Goal: Information Seeking & Learning: Learn about a topic

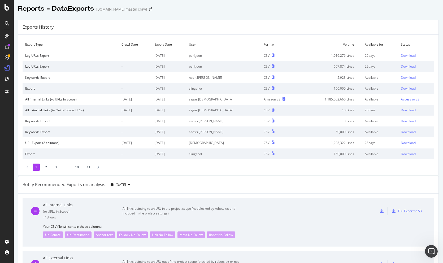
scroll to position [93, 0]
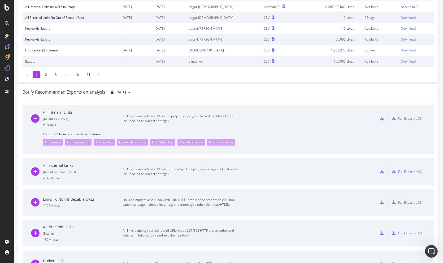
click at [6, 12] on div at bounding box center [7, 131] width 14 height 263
click at [5, 9] on icon at bounding box center [7, 7] width 5 height 6
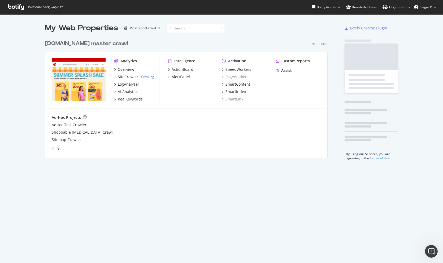
scroll to position [263, 443]
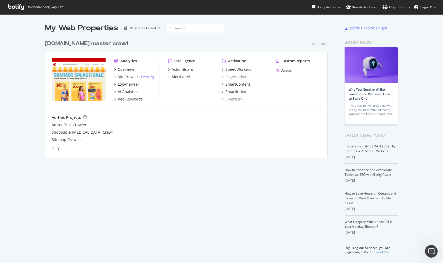
click at [124, 61] on div "Analytics" at bounding box center [128, 60] width 16 height 5
click at [123, 68] on div "Overview" at bounding box center [126, 69] width 16 height 5
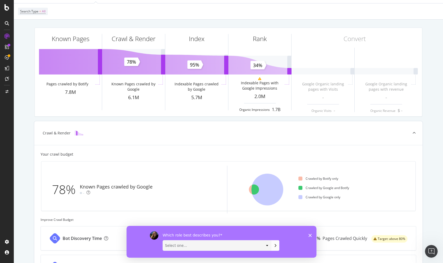
click at [300, 188] on div at bounding box center [301, 188] width 4 height 4
click at [300, 197] on div at bounding box center [301, 197] width 4 height 4
click at [300, 187] on div at bounding box center [301, 188] width 4 height 4
click at [300, 176] on ul "Crawled by Botify only Crawled by Google and Botify Crawled by Google only" at bounding box center [355, 190] width 113 height 48
click at [310, 236] on polygon "Close survey" at bounding box center [310, 235] width 3 height 3
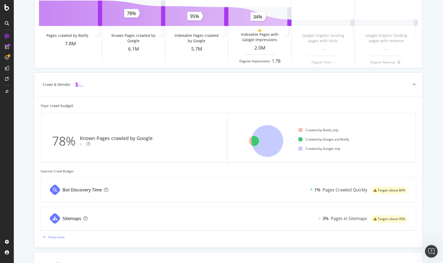
scroll to position [75, 0]
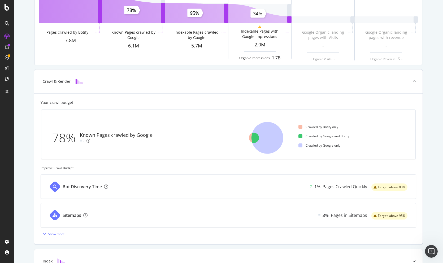
click at [65, 134] on div "78%" at bounding box center [66, 138] width 28 height 18
click at [77, 84] on img at bounding box center [79, 81] width 8 height 5
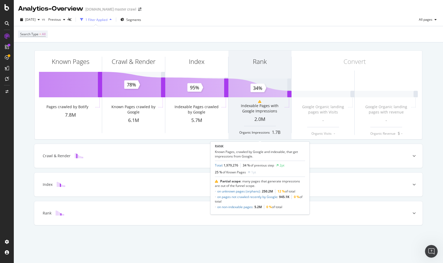
click at [260, 102] on icon at bounding box center [259, 101] width 3 height 3
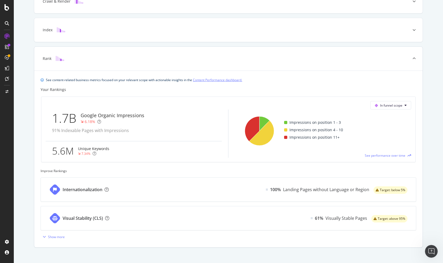
scroll to position [154, 0]
click at [308, 191] on div "Landing Pages without Language or Region" at bounding box center [326, 191] width 86 height 6
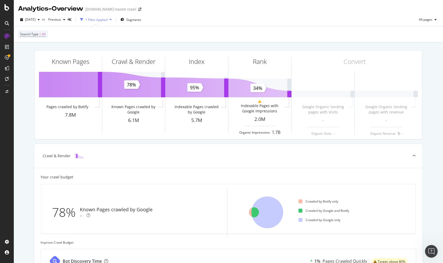
click at [114, 22] on div "1 Filter Applied" at bounding box center [96, 20] width 36 height 8
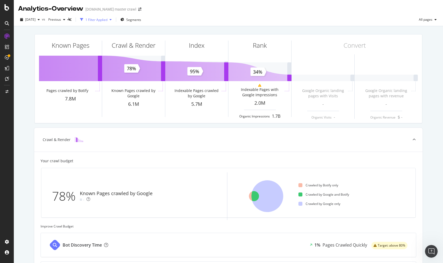
click at [114, 22] on div "1 Filter Applied" at bounding box center [96, 20] width 36 height 8
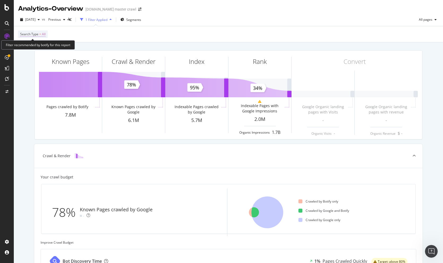
click at [28, 33] on span "Search Type" at bounding box center [29, 34] width 18 height 5
click at [26, 57] on icon "button" at bounding box center [26, 58] width 2 height 3
click at [35, 35] on span "Search Type" at bounding box center [29, 34] width 18 height 5
click at [76, 57] on div "Apply" at bounding box center [79, 58] width 8 height 5
click at [39, 35] on span "=" at bounding box center [40, 34] width 2 height 5
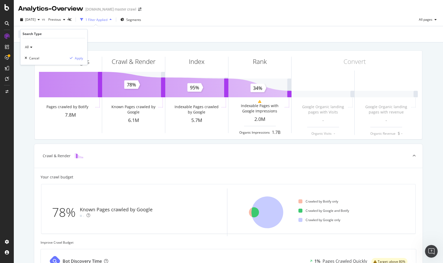
click at [34, 46] on div "All" at bounding box center [54, 47] width 58 height 8
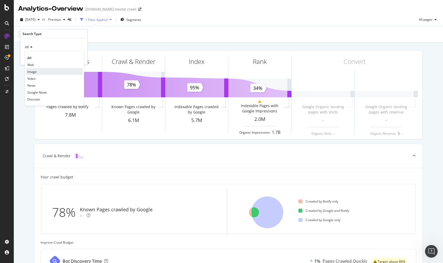
click at [30, 73] on span "Image" at bounding box center [31, 71] width 9 height 5
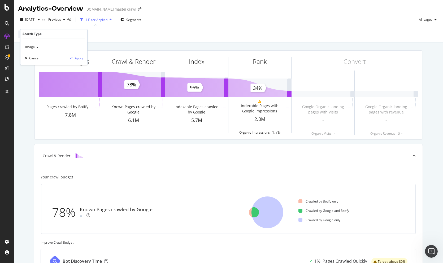
click at [77, 61] on div "Image Cancel Apply" at bounding box center [53, 51] width 67 height 27
click at [77, 56] on div "Apply" at bounding box center [79, 58] width 8 height 5
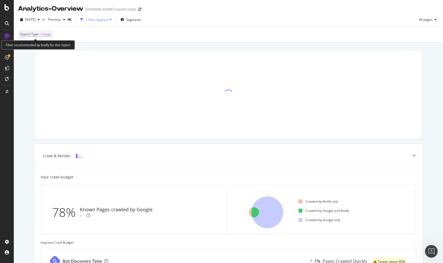
click at [40, 34] on span "=" at bounding box center [40, 34] width 2 height 5
click at [36, 48] on icon at bounding box center [37, 47] width 4 height 3
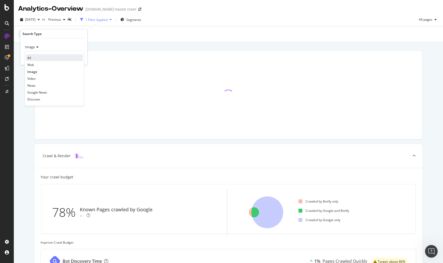
click at [33, 58] on div "All" at bounding box center [54, 57] width 57 height 7
click at [79, 58] on div "Apply" at bounding box center [79, 58] width 8 height 5
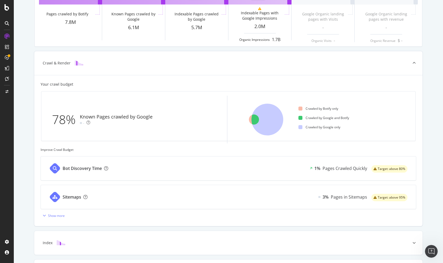
scroll to position [93, 0]
click at [356, 167] on div "Pages Crawled Quickly" at bounding box center [345, 168] width 45 height 6
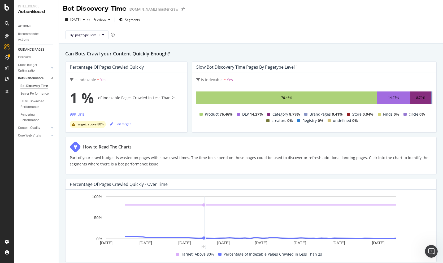
click at [7, 12] on div at bounding box center [7, 131] width 14 height 263
click at [7, 8] on icon at bounding box center [7, 7] width 5 height 6
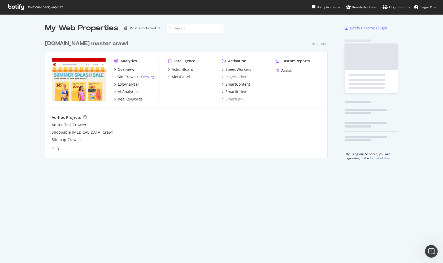
scroll to position [263, 443]
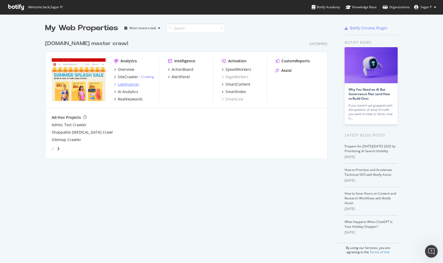
click at [123, 85] on div "LogAnalyzer" at bounding box center [128, 84] width 21 height 5
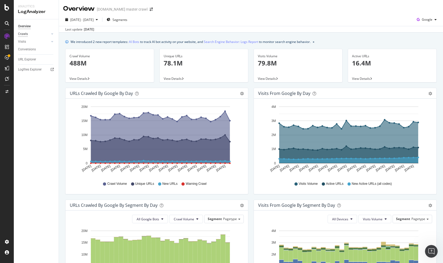
click at [25, 34] on div "Crawls" at bounding box center [23, 34] width 10 height 6
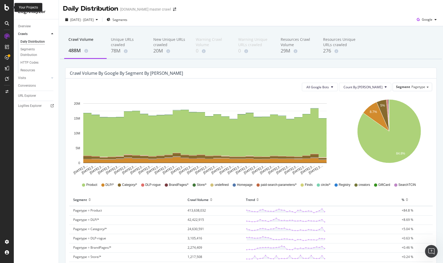
click at [7, 7] on icon at bounding box center [7, 7] width 5 height 6
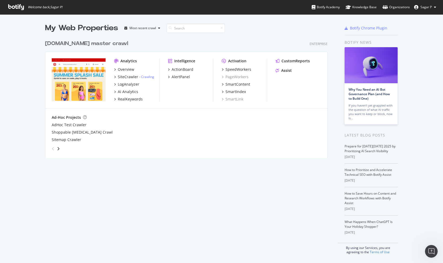
scroll to position [263, 443]
click at [179, 70] on div "ActionBoard" at bounding box center [183, 69] width 22 height 5
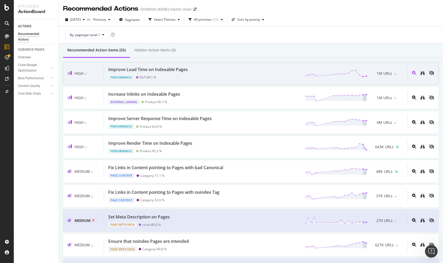
click at [228, 76] on div "Improve Load Time on Indexable Pages Performance DLP - 68.1 % 1M URLs" at bounding box center [256, 74] width 304 height 14
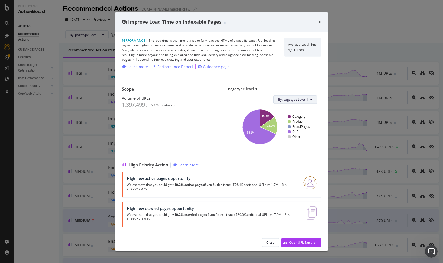
click at [297, 100] on span "By: pagetype Level 1" at bounding box center [293, 99] width 30 height 5
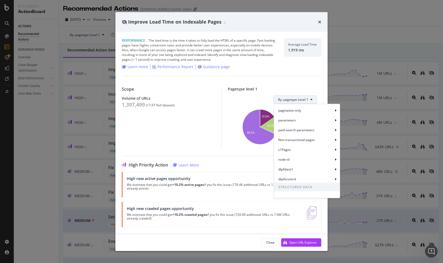
scroll to position [23, 0]
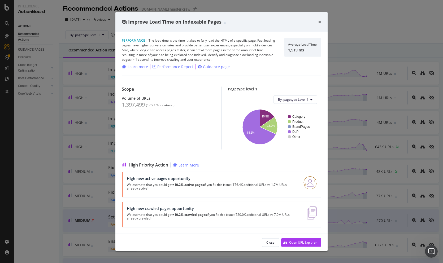
click at [235, 157] on div "High Priority Action Learn More High new active pages opportunity We estimate t…" at bounding box center [222, 192] width 200 height 72
click at [268, 240] on div "Close" at bounding box center [270, 242] width 8 height 5
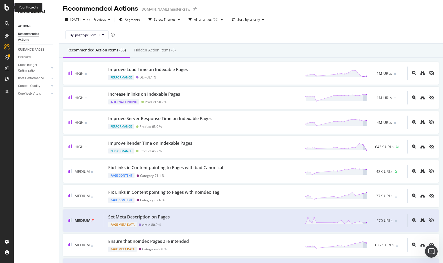
click at [8, 5] on icon at bounding box center [7, 7] width 5 height 6
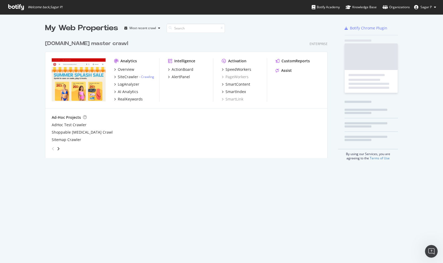
scroll to position [263, 443]
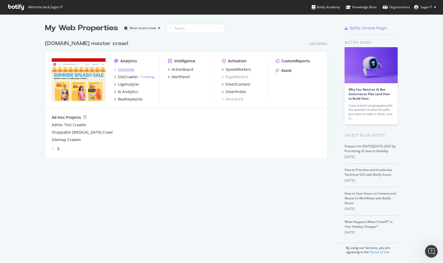
click at [127, 69] on div "Overview" at bounding box center [126, 69] width 16 height 5
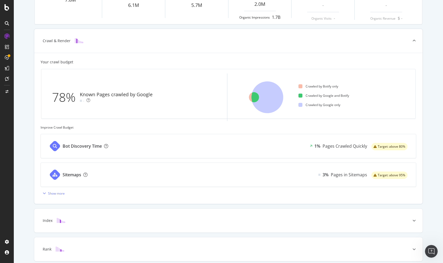
scroll to position [137, 0]
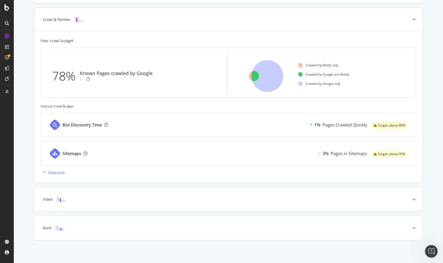
click at [57, 172] on div "Show more" at bounding box center [56, 172] width 17 height 5
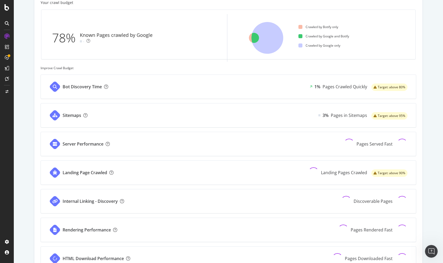
scroll to position [181, 0]
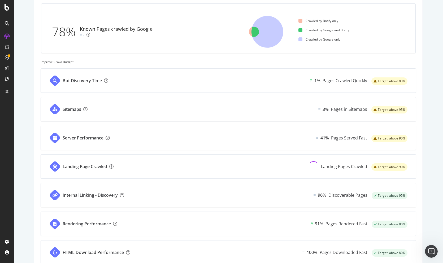
click at [101, 109] on div "Sitemaps 3% Pages in Sitemaps Target: above 95%" at bounding box center [228, 109] width 375 height 24
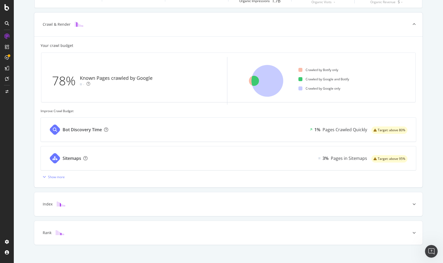
scroll to position [137, 0]
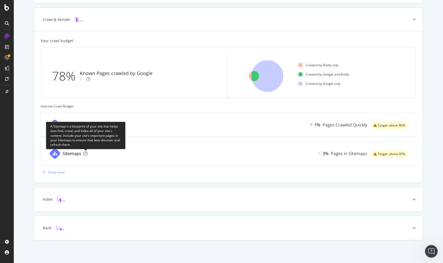
click at [86, 153] on icon at bounding box center [85, 154] width 4 height 4
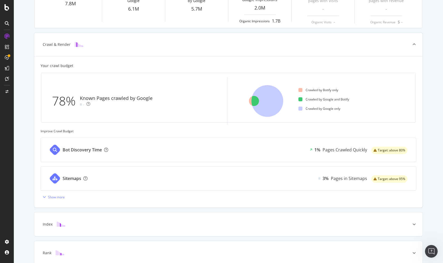
scroll to position [137, 0]
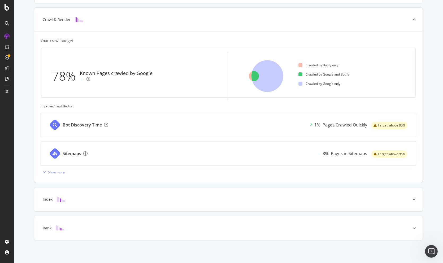
click at [58, 175] on div "Show more" at bounding box center [53, 172] width 24 height 8
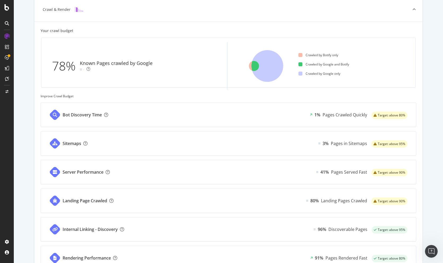
scroll to position [158, 0]
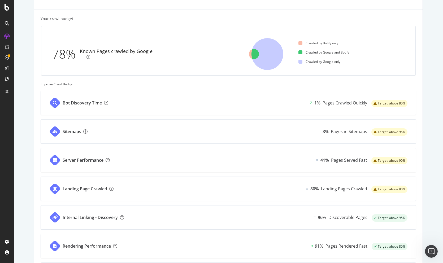
click at [122, 102] on div "Bot Discovery Time 1% Pages Crawled Quickly Target: above 80%" at bounding box center [228, 103] width 375 height 24
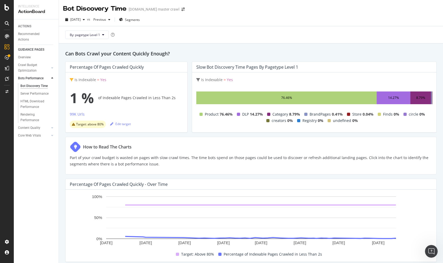
click at [104, 77] on span "Yes" at bounding box center [103, 79] width 6 height 5
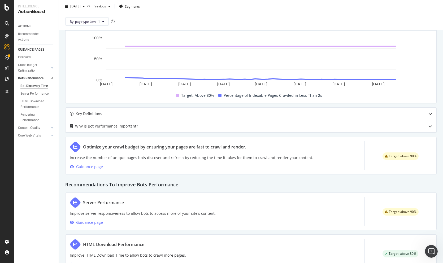
scroll to position [162, 0]
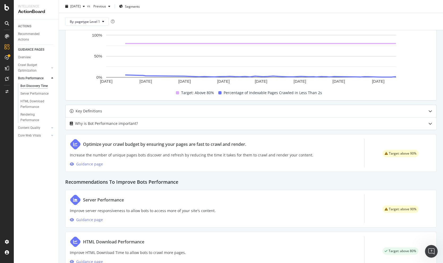
click at [412, 114] on div "Key Definitions" at bounding box center [251, 111] width 371 height 12
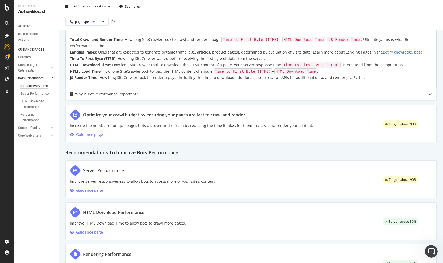
scroll to position [251, 0]
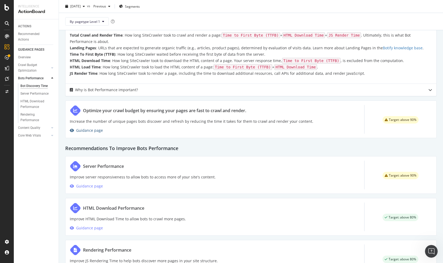
click at [90, 129] on div "Guidance page" at bounding box center [89, 130] width 27 height 6
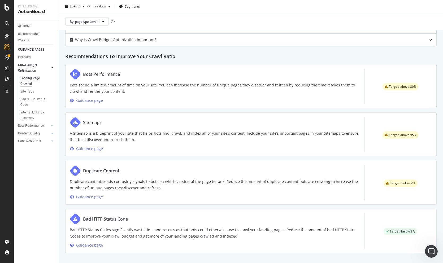
scroll to position [188, 0]
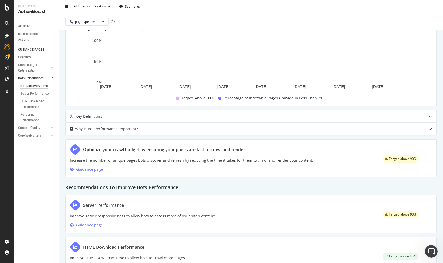
scroll to position [156, 0]
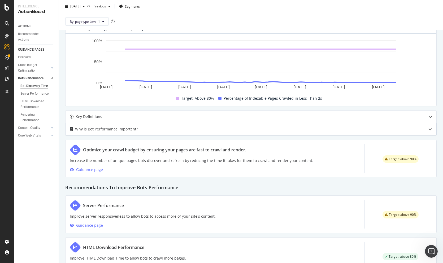
click at [126, 129] on div "Why is Bot Performance important?" at bounding box center [106, 129] width 63 height 6
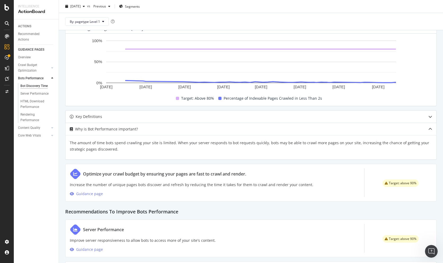
click at [120, 118] on div "Key Definitions" at bounding box center [241, 117] width 350 height 6
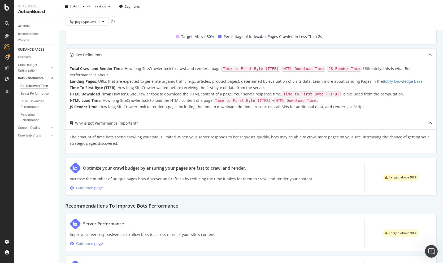
scroll to position [218, 0]
click at [85, 187] on div "Guidance page" at bounding box center [89, 188] width 27 height 6
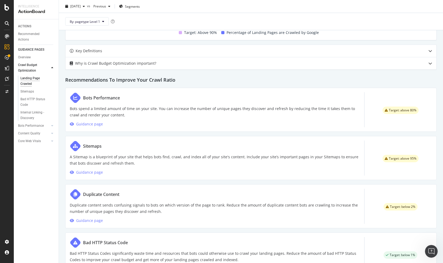
scroll to position [217, 0]
click at [88, 124] on div "Guidance page" at bounding box center [89, 124] width 27 height 6
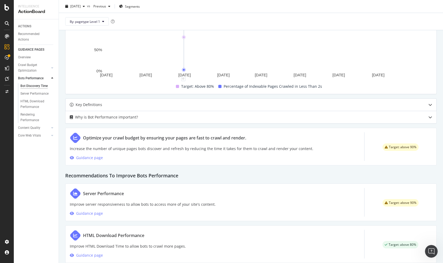
scroll to position [169, 0]
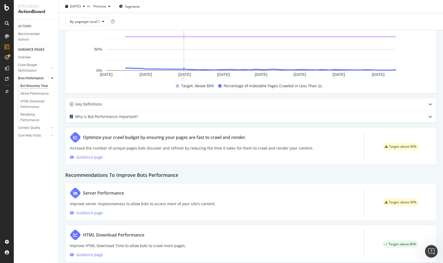
click at [146, 116] on div "Why is Bot Performance important?" at bounding box center [241, 117] width 350 height 6
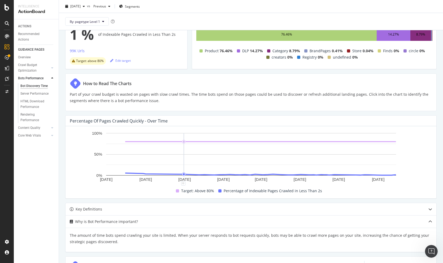
scroll to position [25, 0]
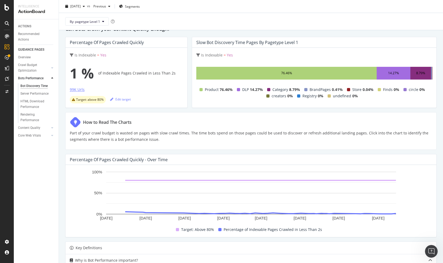
click at [78, 91] on div "99K Urls" at bounding box center [77, 89] width 15 height 5
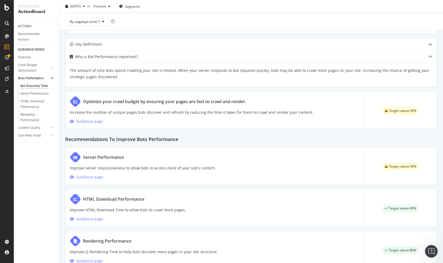
scroll to position [239, 0]
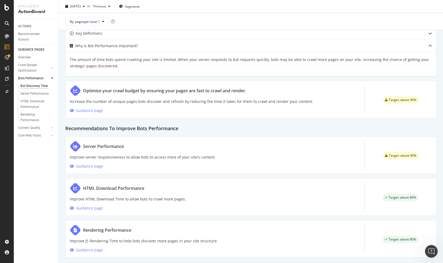
click at [92, 118] on div "Optimize your crawl budget by ensuring your pages are fast to crawl and render.…" at bounding box center [251, 100] width 372 height 38
click at [96, 111] on div "Guidance page" at bounding box center [89, 110] width 27 height 6
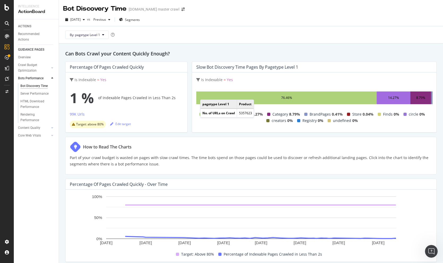
click at [205, 94] on div "76.46%" at bounding box center [286, 98] width 180 height 13
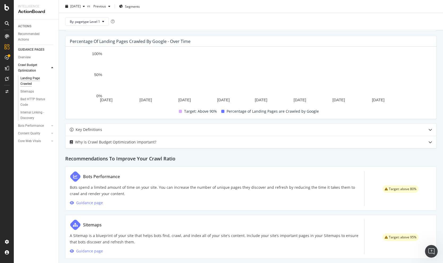
scroll to position [128, 0]
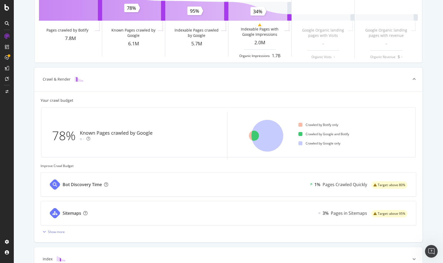
scroll to position [137, 0]
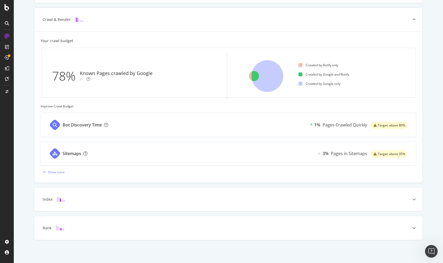
click at [209, 156] on div "Sitemaps 3% Pages in Sitemaps Target: above 95%" at bounding box center [228, 154] width 375 height 24
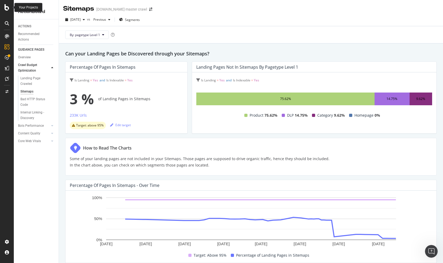
click at [6, 7] on icon at bounding box center [7, 7] width 5 height 6
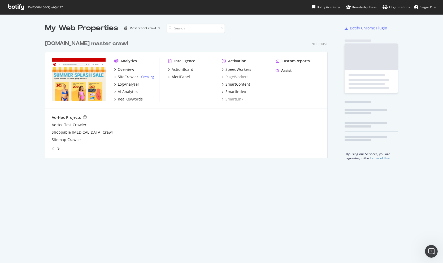
scroll to position [263, 443]
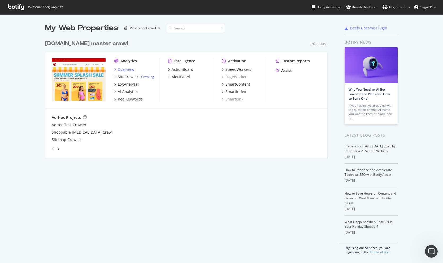
click at [126, 68] on div "Overview" at bounding box center [126, 69] width 16 height 5
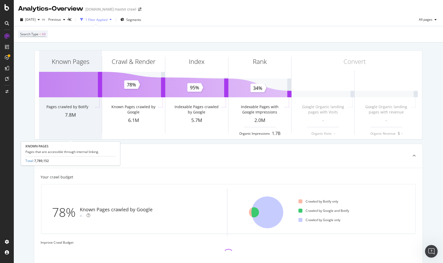
click at [66, 71] on div "Known Pages" at bounding box center [70, 71] width 63 height 41
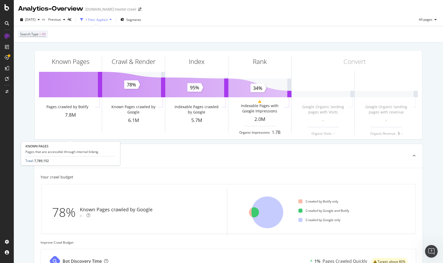
click at [28, 161] on link "Total" at bounding box center [28, 161] width 7 height 5
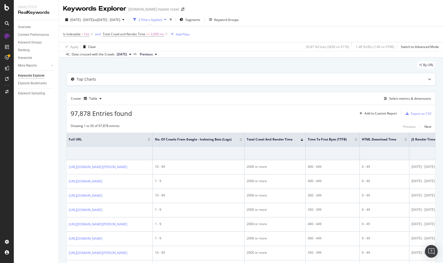
click at [90, 81] on div "Top Charts" at bounding box center [86, 79] width 19 height 5
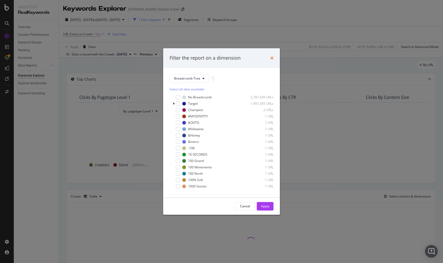
click at [271, 58] on icon "times" at bounding box center [271, 58] width 3 height 4
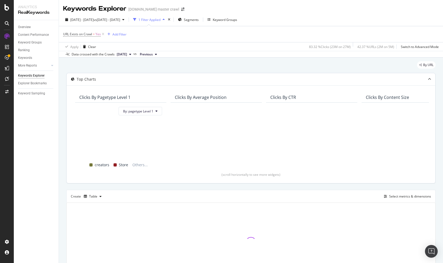
scroll to position [38, 0]
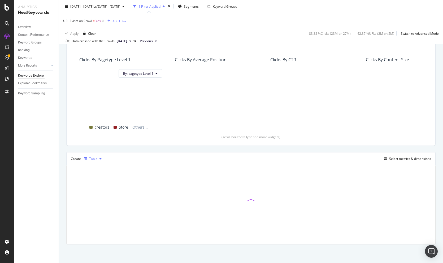
click at [92, 158] on div "Table" at bounding box center [93, 158] width 8 height 3
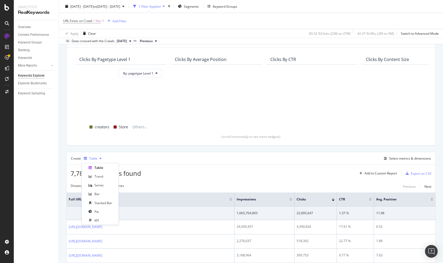
click at [93, 158] on div "Table" at bounding box center [93, 158] width 8 height 3
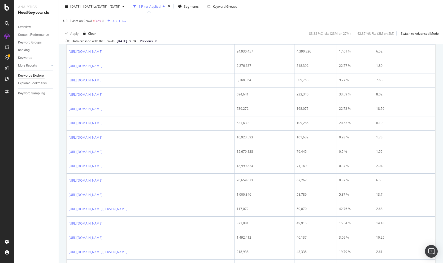
scroll to position [0, 0]
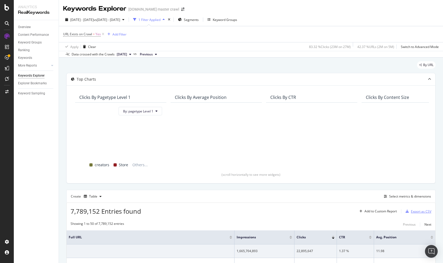
click at [420, 212] on div "Export as CSV" at bounding box center [421, 211] width 20 height 5
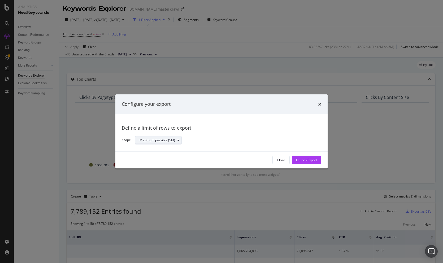
click at [167, 142] on div "Maximum possible (5M)" at bounding box center [158, 140] width 36 height 3
click at [170, 156] on div "Define a limit" at bounding box center [161, 158] width 46 height 7
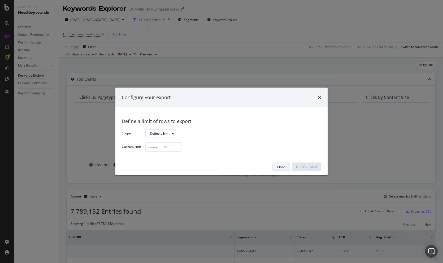
click at [279, 167] on div "Close" at bounding box center [281, 167] width 8 height 5
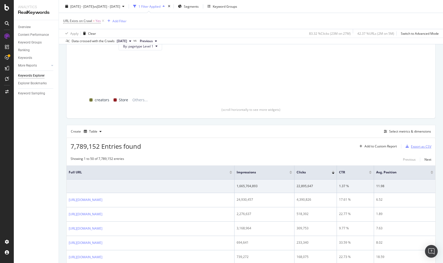
scroll to position [97, 0]
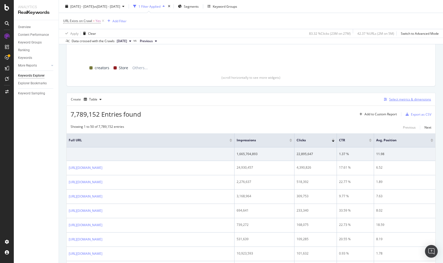
click at [398, 98] on div "Select metrics & dimensions" at bounding box center [410, 99] width 42 height 5
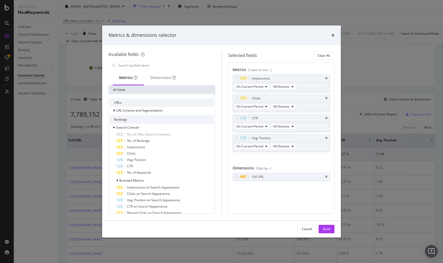
click at [334, 38] on div "times" at bounding box center [332, 35] width 3 height 7
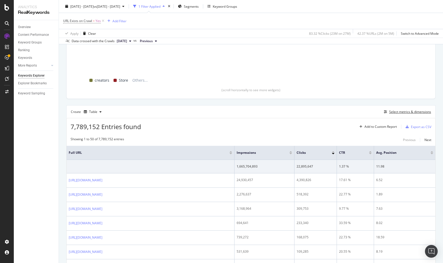
scroll to position [85, 0]
click at [429, 128] on div "Export as CSV" at bounding box center [421, 126] width 20 height 5
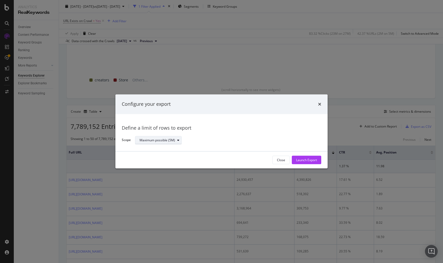
click at [161, 139] on div "Maximum possible (5M)" at bounding box center [158, 140] width 36 height 3
click at [166, 150] on div "Maximum possible (5M)" at bounding box center [161, 149] width 38 height 5
click at [318, 104] on div "Configure your export" at bounding box center [222, 104] width 200 height 7
click at [319, 103] on icon "times" at bounding box center [319, 104] width 3 height 4
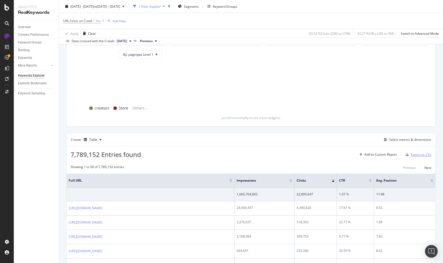
scroll to position [0, 0]
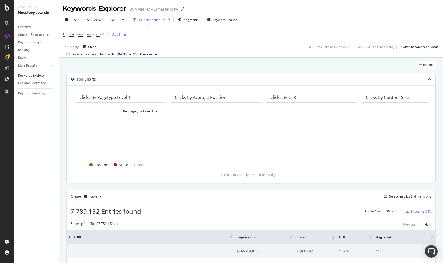
click at [87, 79] on div "Top Charts" at bounding box center [86, 79] width 19 height 5
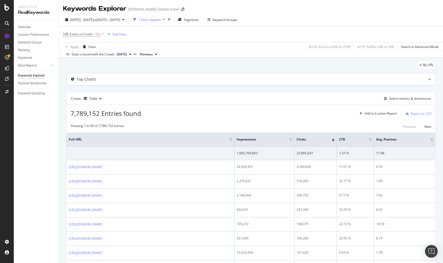
click at [87, 79] on div "Top Charts" at bounding box center [86, 79] width 19 height 5
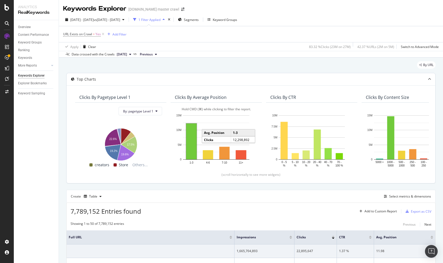
click at [191, 145] on rect "A chart." at bounding box center [191, 142] width 10 height 36
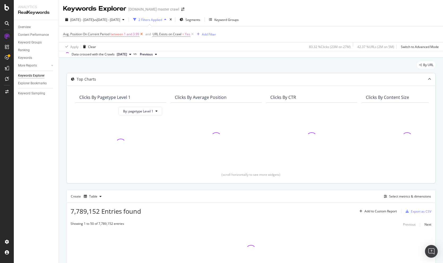
click at [143, 34] on icon at bounding box center [141, 34] width 5 height 5
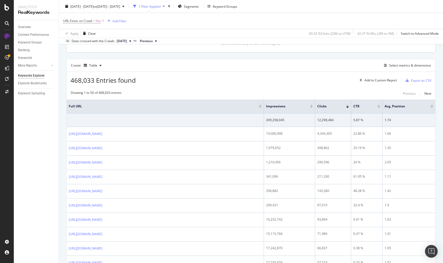
scroll to position [130, 0]
click at [390, 65] on div "Select metrics & dimensions" at bounding box center [410, 66] width 42 height 5
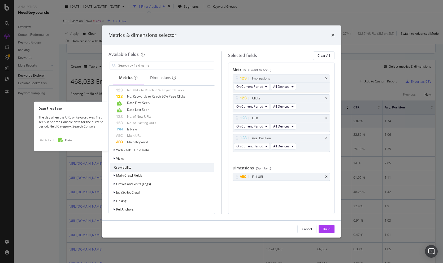
scroll to position [203, 0]
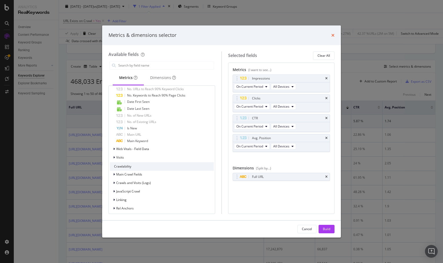
click at [333, 36] on icon "times" at bounding box center [332, 35] width 3 height 4
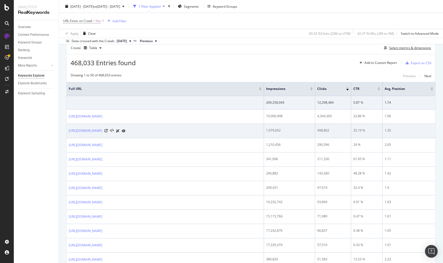
scroll to position [146, 0]
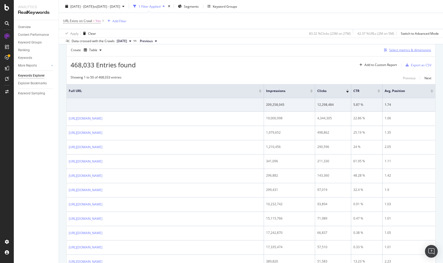
click at [405, 51] on div "Select metrics & dimensions" at bounding box center [410, 50] width 42 height 5
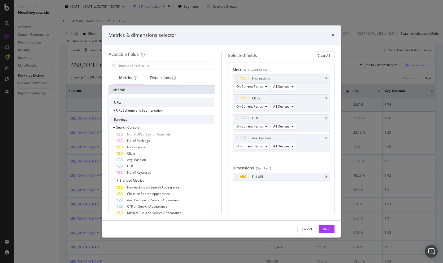
click at [156, 79] on div "Dimensions" at bounding box center [163, 77] width 26 height 5
click at [124, 80] on div "Metrics" at bounding box center [128, 77] width 18 height 5
click at [237, 177] on icon "modal" at bounding box center [236, 176] width 1 height 5
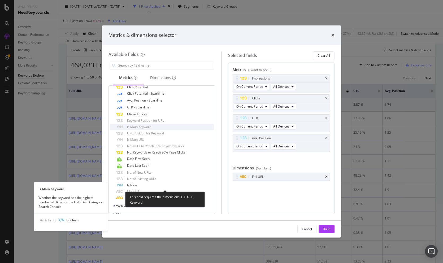
scroll to position [0, 0]
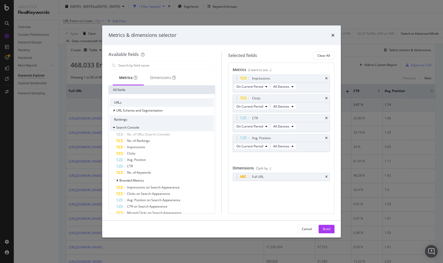
click at [114, 127] on icon "modal" at bounding box center [114, 127] width 2 height 3
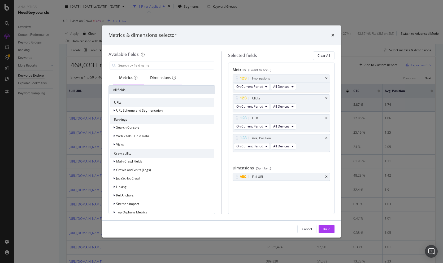
click at [156, 76] on div "Dimensions" at bounding box center [163, 77] width 26 height 5
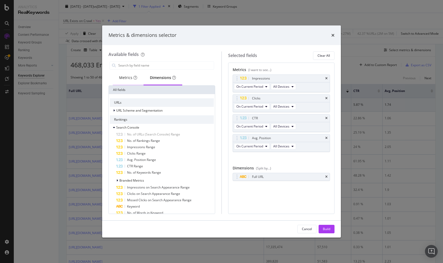
click at [124, 82] on div "Metrics" at bounding box center [128, 78] width 31 height 15
click at [332, 33] on icon "times" at bounding box center [332, 35] width 3 height 4
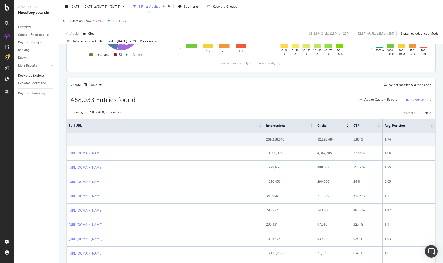
scroll to position [116, 0]
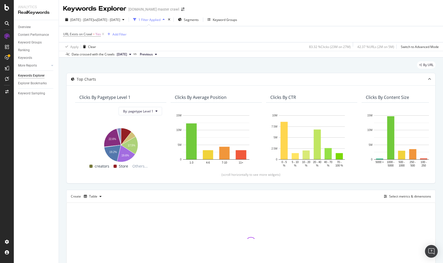
click at [8, 11] on div at bounding box center [7, 131] width 14 height 263
click at [2, 5] on div at bounding box center [7, 7] width 13 height 6
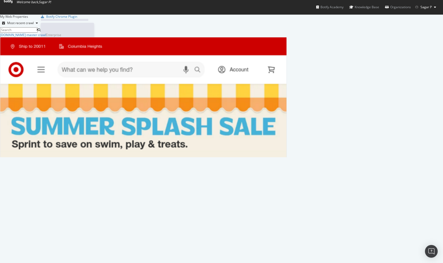
scroll to position [263, 443]
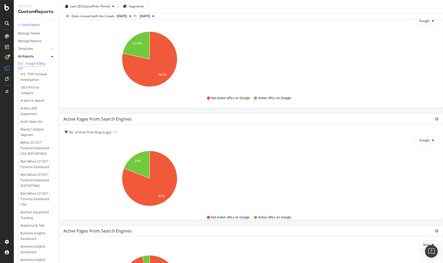
scroll to position [307, 0]
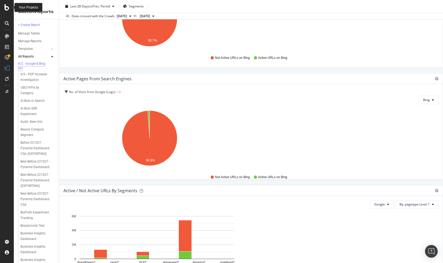
click at [8, 10] on icon at bounding box center [7, 7] width 5 height 6
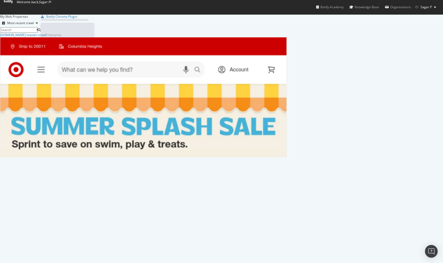
scroll to position [263, 443]
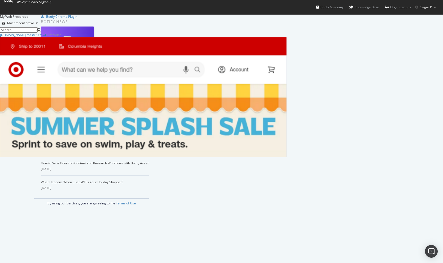
click at [12, 3] on icon at bounding box center [8, 1] width 8 height 3
click at [433, 7] on button "Sagar P" at bounding box center [425, 7] width 29 height 8
click at [426, 7] on span "Sagar P" at bounding box center [426, 7] width 11 height 5
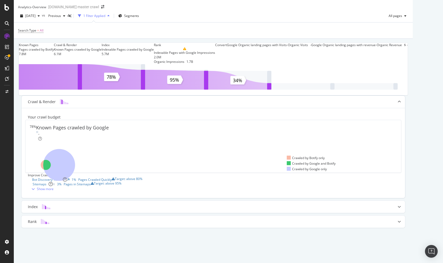
scroll to position [59, 0]
click at [54, 43] on div "Known Pages Pages crawled by Botify 7.8M" at bounding box center [36, 50] width 35 height 14
click at [54, 43] on div "Known Pages" at bounding box center [36, 45] width 35 height 5
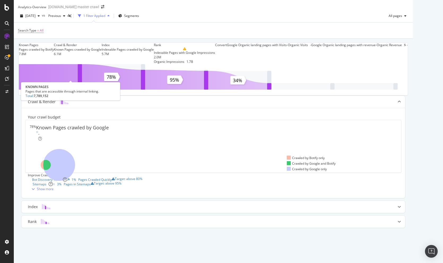
click at [54, 43] on div "Known Pages" at bounding box center [36, 45] width 35 height 5
click at [31, 98] on link "Total" at bounding box center [28, 96] width 7 height 5
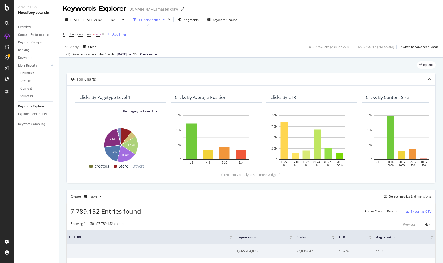
click at [52, 65] on icon at bounding box center [52, 65] width 2 height 3
click at [29, 80] on div "Devices" at bounding box center [25, 81] width 11 height 6
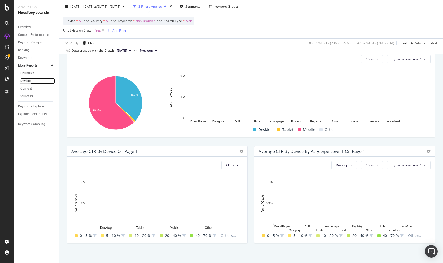
scroll to position [162, 0]
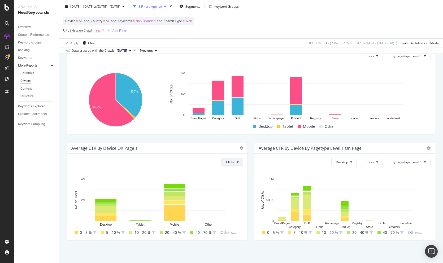
click at [238, 158] on button "Clicks" at bounding box center [233, 162] width 22 height 8
click at [237, 159] on button "Clicks" at bounding box center [233, 162] width 22 height 8
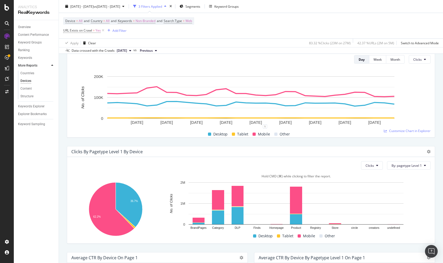
scroll to position [0, 0]
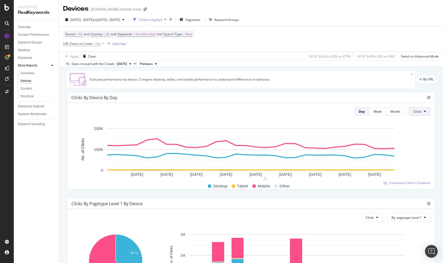
click at [422, 110] on button "Clicks" at bounding box center [420, 111] width 22 height 8
click at [424, 139] on div "Impressions" at bounding box center [423, 142] width 28 height 8
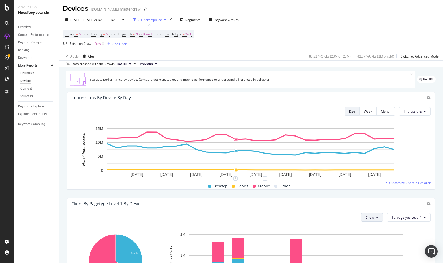
click at [379, 214] on button "Clicks" at bounding box center [372, 217] width 22 height 8
click at [378, 198] on span "Impressions" at bounding box center [376, 197] width 20 height 5
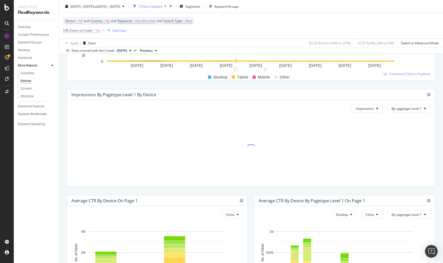
scroll to position [98, 0]
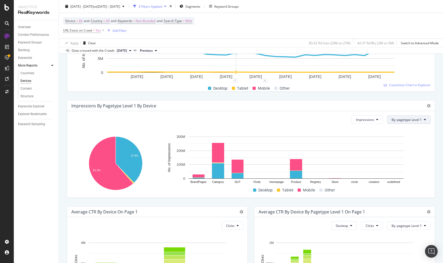
click at [405, 117] on button "By: pagetype Level 1" at bounding box center [409, 119] width 44 height 8
click at [408, 107] on div "Impressions By pagetype Level 1 By Device" at bounding box center [246, 105] width 350 height 5
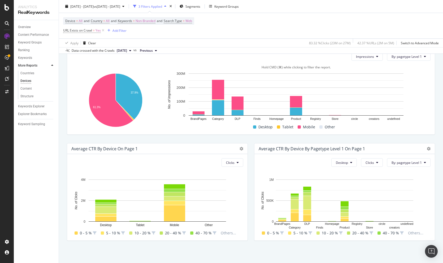
scroll to position [162, 0]
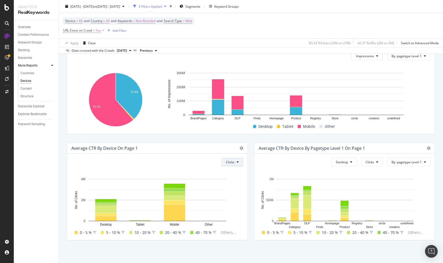
click at [236, 165] on button "Clicks" at bounding box center [233, 162] width 22 height 8
click at [220, 146] on div "Average CTR By Device On Page 1" at bounding box center [152, 148] width 163 height 5
click at [372, 57] on span "Impressions" at bounding box center [365, 56] width 18 height 5
click at [368, 76] on span "Clicks" at bounding box center [367, 76] width 20 height 5
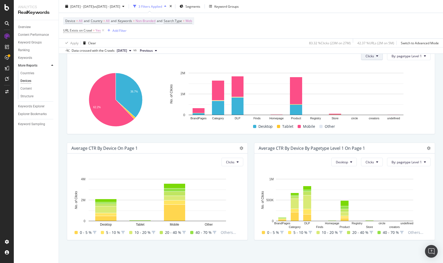
click at [374, 57] on span "Clicks" at bounding box center [370, 56] width 8 height 5
click at [377, 84] on span "Impressions" at bounding box center [376, 86] width 20 height 5
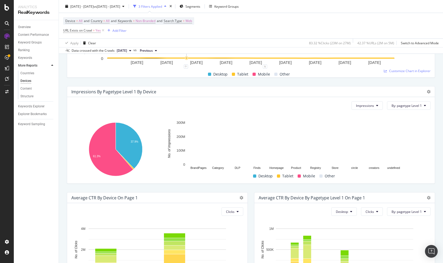
scroll to position [112, 0]
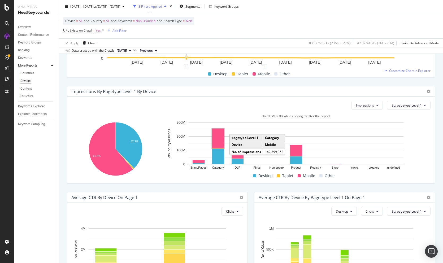
click at [218, 133] on rect "A chart." at bounding box center [218, 139] width 12 height 20
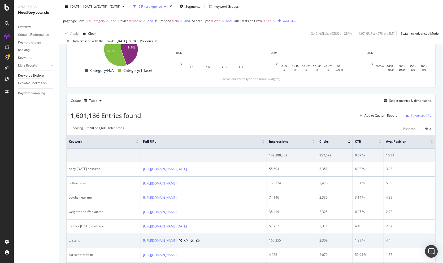
scroll to position [92, 0]
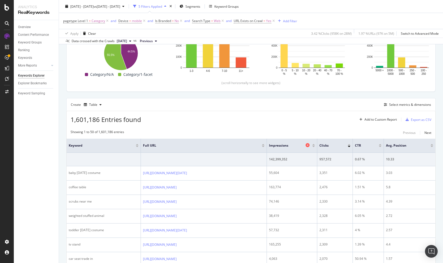
click at [304, 146] on span "Impressions" at bounding box center [286, 145] width 35 height 5
click at [315, 144] on div "Impressions" at bounding box center [292, 145] width 46 height 5
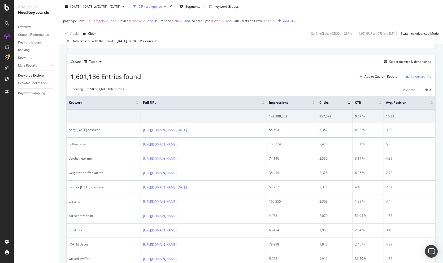
scroll to position [134, 0]
click at [315, 103] on div at bounding box center [313, 103] width 3 height 1
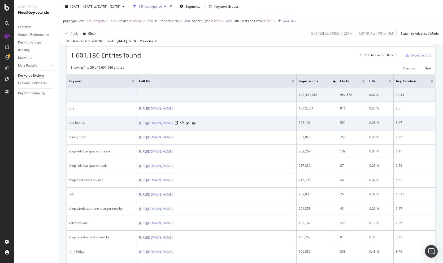
scroll to position [160, 0]
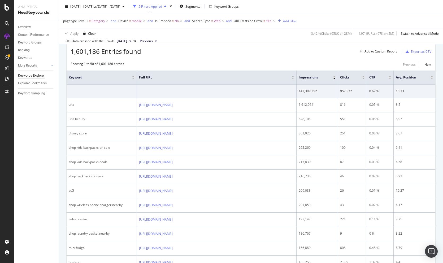
click at [364, 78] on div at bounding box center [363, 78] width 3 height 1
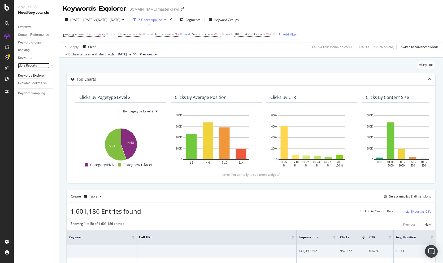
click at [28, 64] on div "More Reports" at bounding box center [27, 66] width 19 height 6
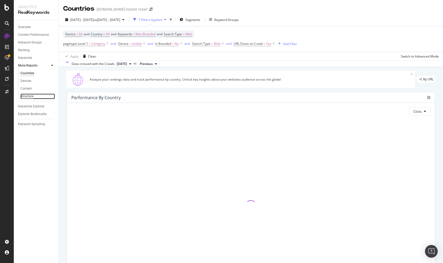
click at [28, 94] on div "Structure" at bounding box center [26, 97] width 13 height 6
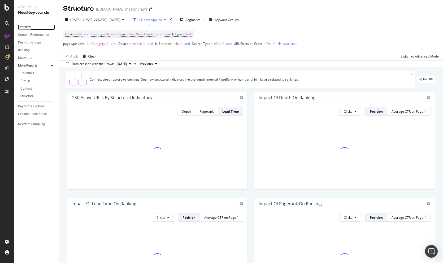
click at [26, 28] on div "Overview" at bounding box center [24, 27] width 13 height 6
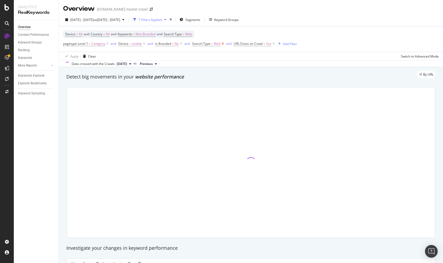
click at [222, 45] on icon at bounding box center [223, 43] width 5 height 5
click at [182, 45] on icon at bounding box center [181, 43] width 5 height 5
click at [145, 44] on icon at bounding box center [144, 43] width 5 height 5
click at [105, 43] on icon at bounding box center [107, 43] width 5 height 5
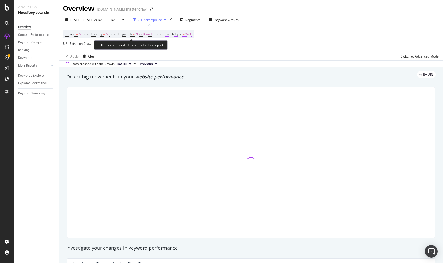
click at [191, 33] on span "Web" at bounding box center [188, 34] width 7 height 7
click at [182, 46] on icon at bounding box center [183, 46] width 4 height 3
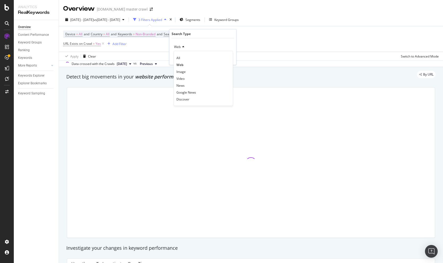
click at [150, 47] on div "Device = All and Country = All and Keywords = Non-Branded and Search Type = Web…" at bounding box center [128, 39] width 131 height 17
click at [147, 41] on div "Device = All and Country = All and Keywords = Non-Branded and Search Type = Web…" at bounding box center [128, 39] width 131 height 17
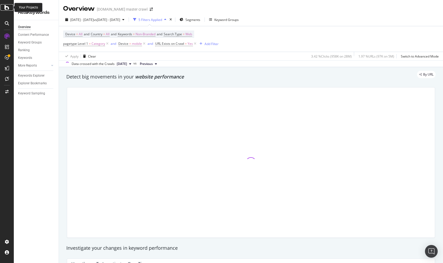
click at [8, 8] on icon at bounding box center [7, 7] width 5 height 6
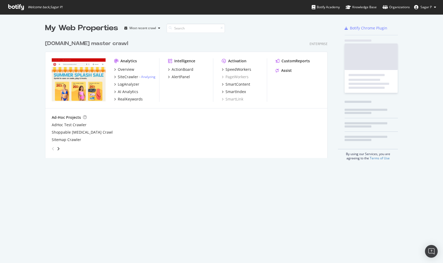
scroll to position [263, 443]
click at [116, 70] on div "Overview" at bounding box center [124, 69] width 20 height 5
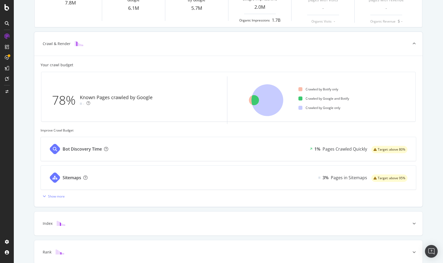
scroll to position [137, 0]
